Goal: Navigation & Orientation: Find specific page/section

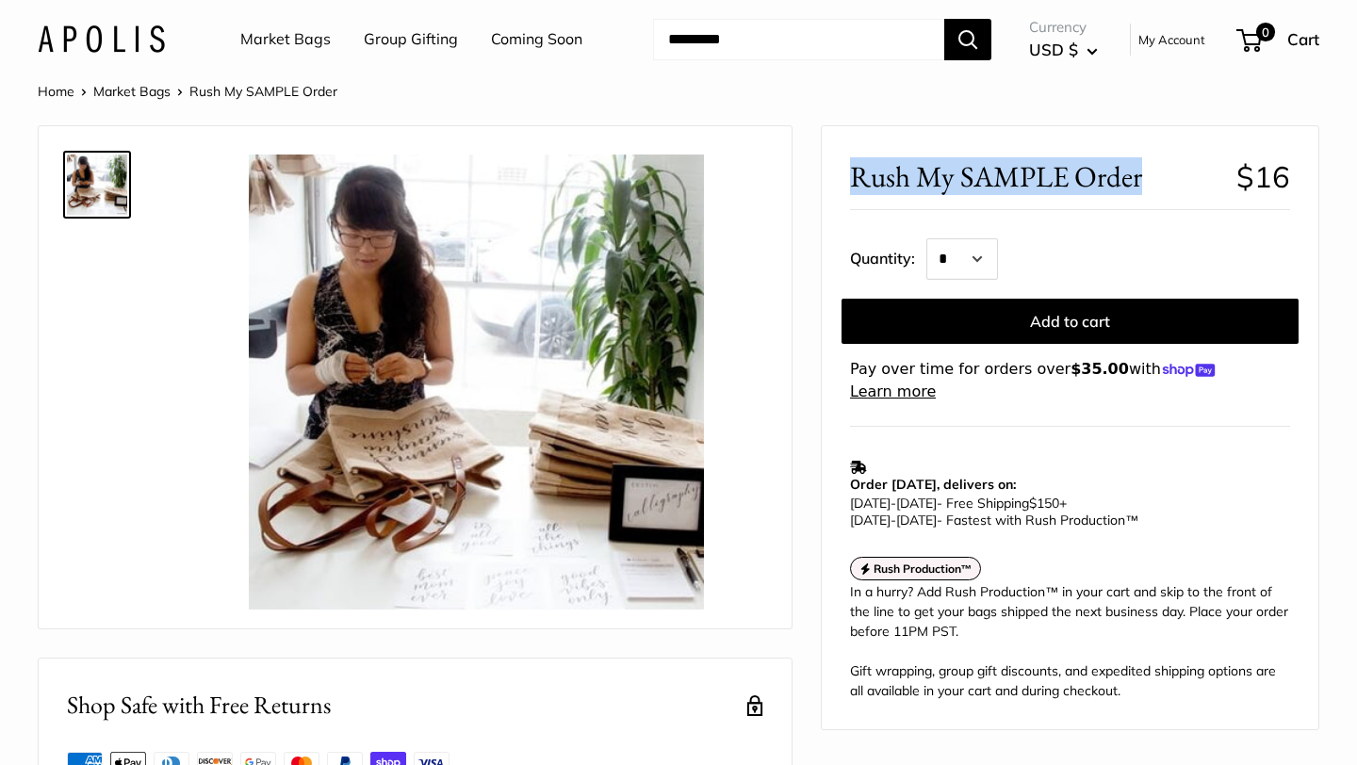
drag, startPoint x: 1145, startPoint y: 178, endPoint x: 852, endPoint y: 171, distance: 293.1
click at [852, 171] on span "Rush My SAMPLE Order" at bounding box center [1036, 176] width 372 height 35
copy span "Rush My SAMPLE Order"
click at [134, 88] on link "Market Bags" at bounding box center [131, 91] width 77 height 17
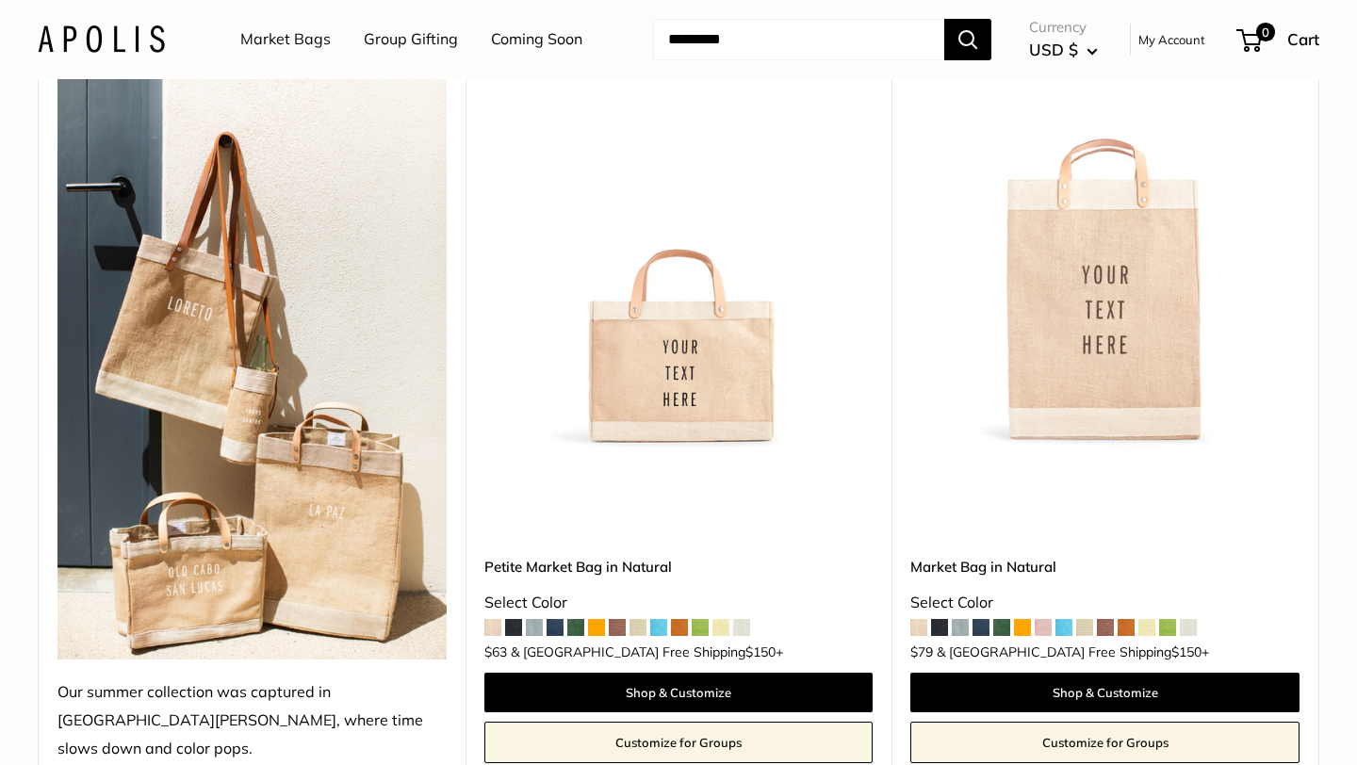
scroll to position [409, 0]
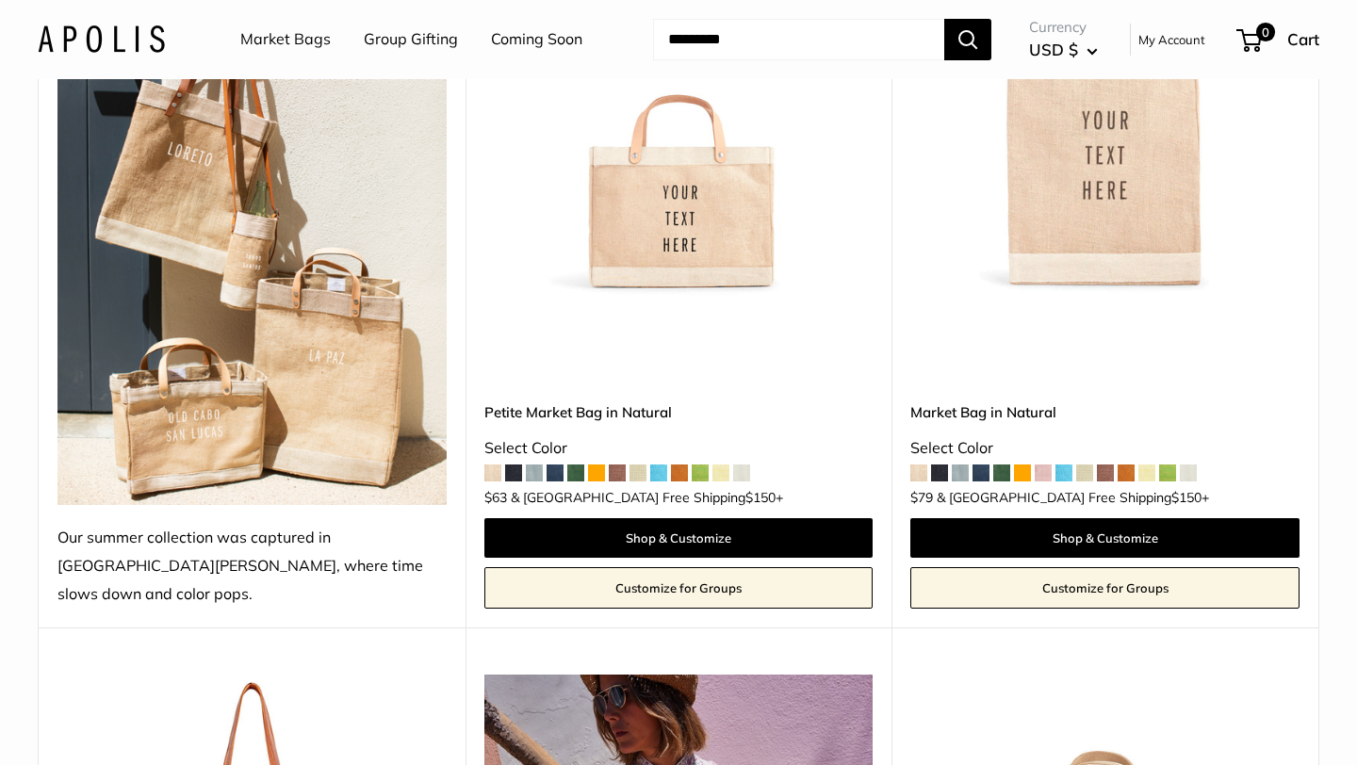
click at [0, 0] on img at bounding box center [0, 0] width 0 height 0
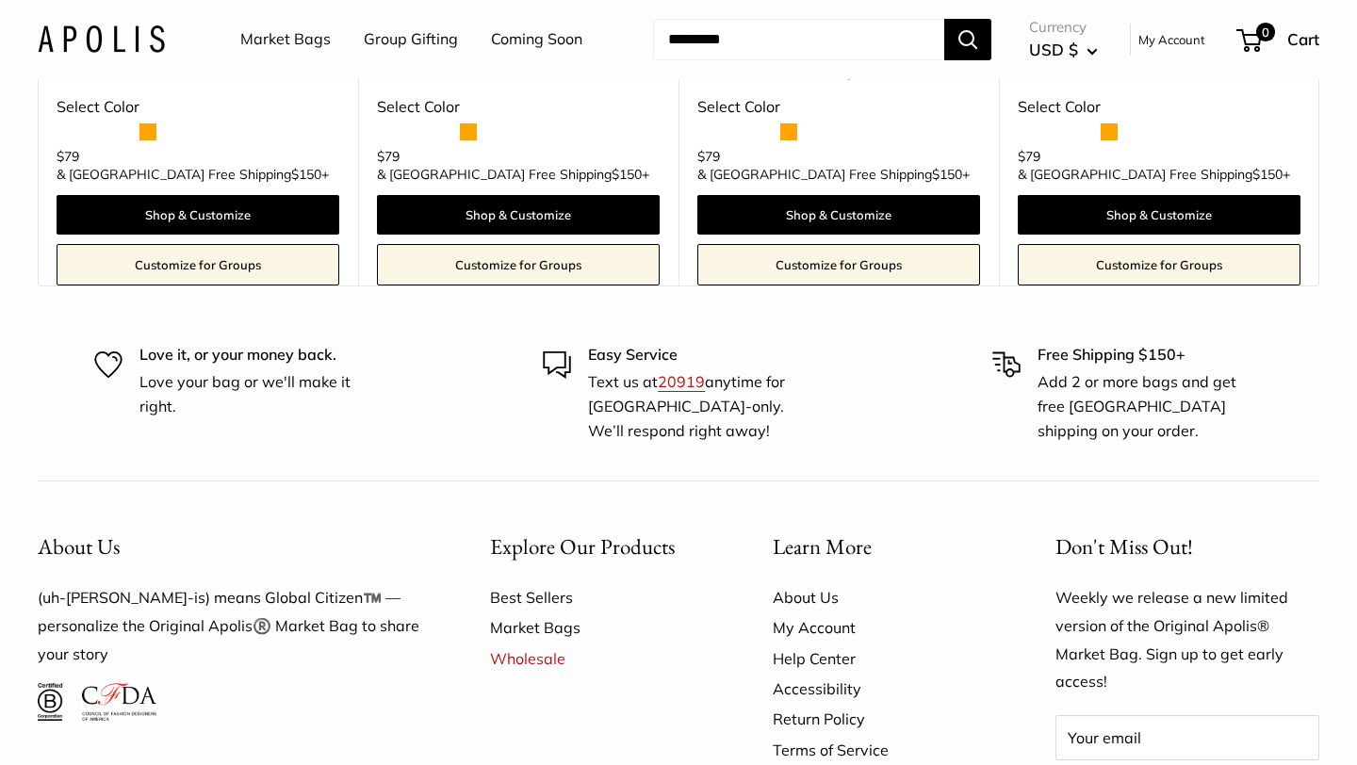
scroll to position [6209, 0]
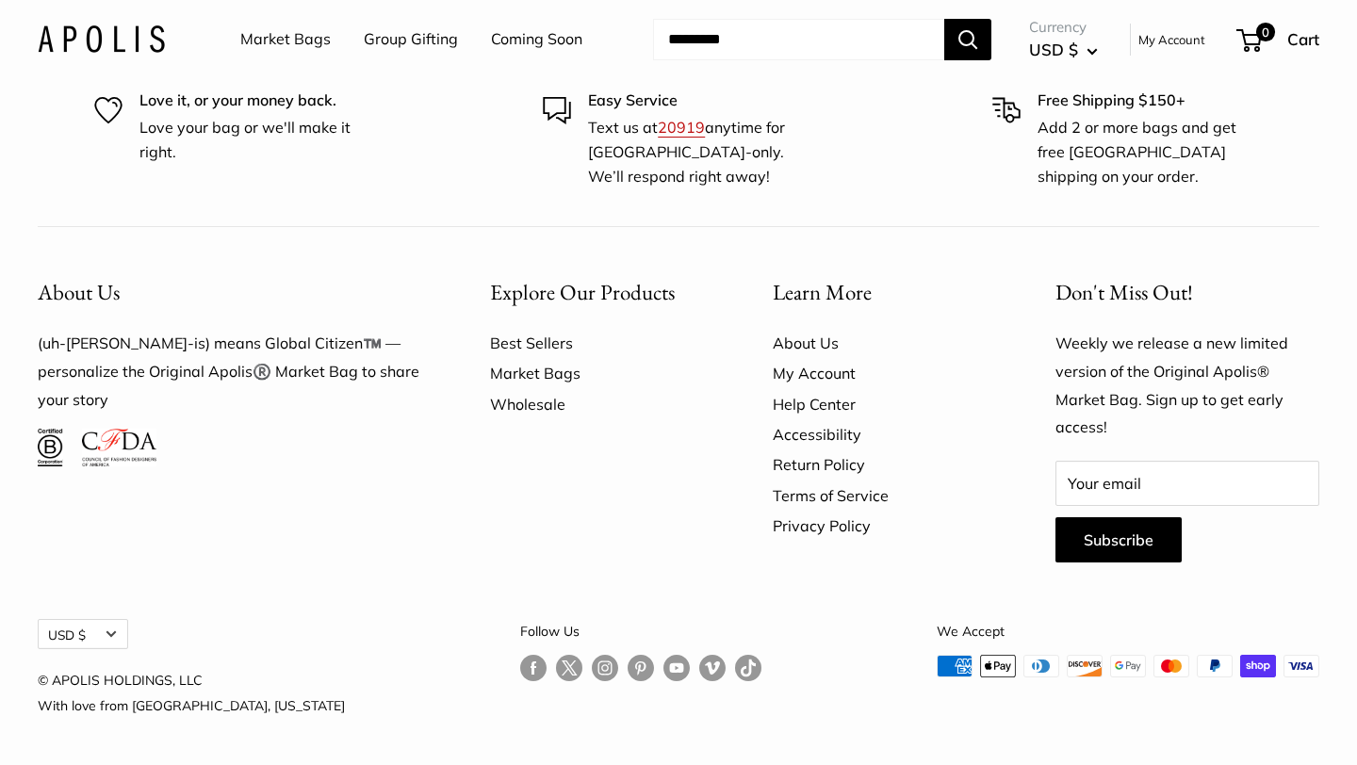
click at [525, 406] on link "Wholesale" at bounding box center [598, 404] width 217 height 30
